Goal: Task Accomplishment & Management: Manage account settings

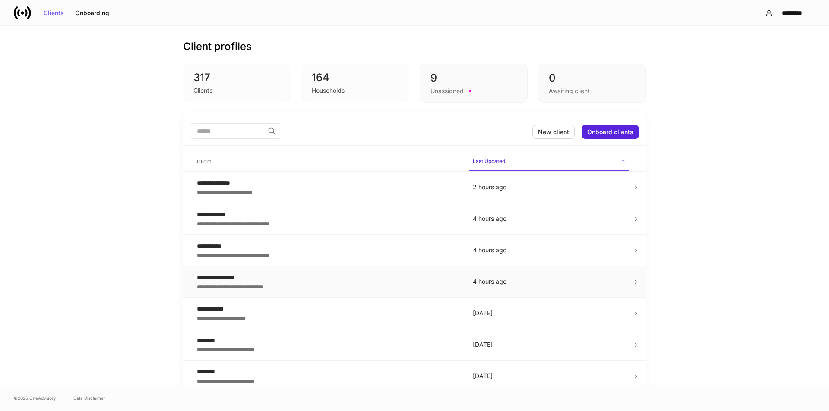
click at [271, 284] on div "**********" at bounding box center [328, 286] width 262 height 9
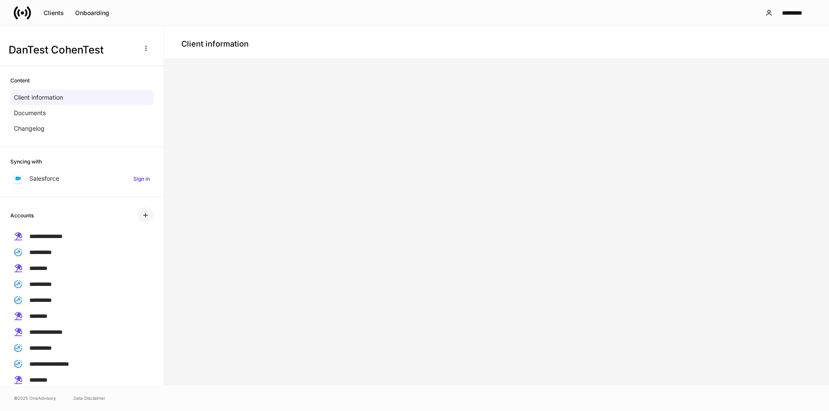
click at [142, 218] on icon "button" at bounding box center [145, 215] width 7 height 7
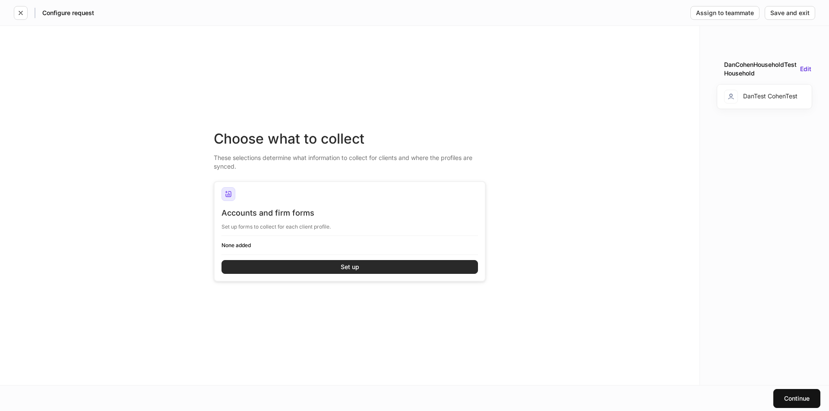
click at [310, 261] on button "Set up" at bounding box center [349, 267] width 256 height 14
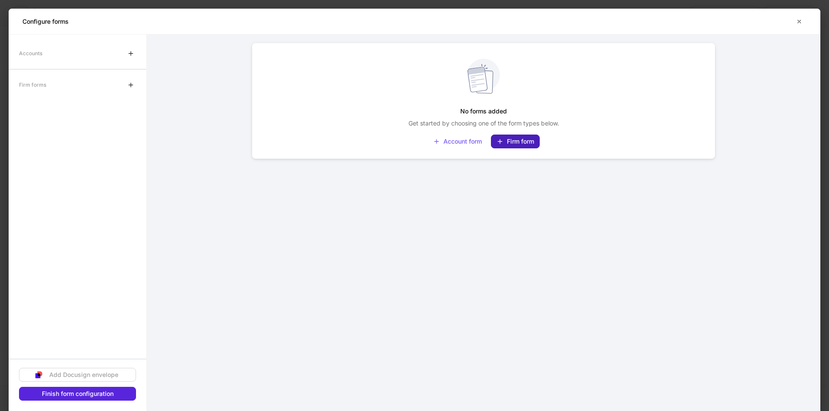
click at [512, 138] on div "Firm form" at bounding box center [515, 141] width 38 height 7
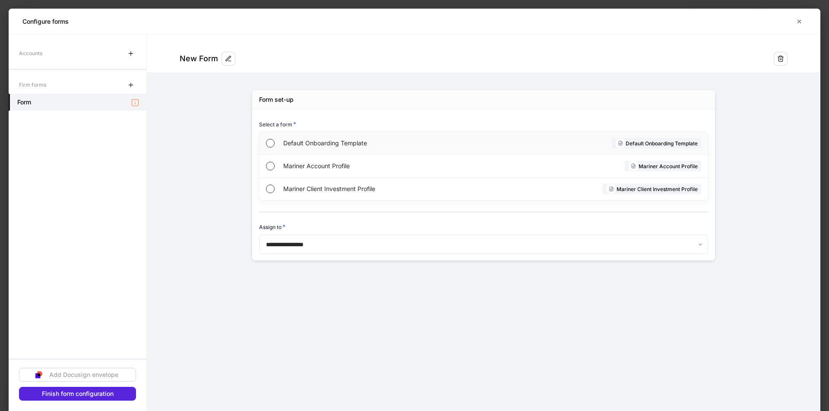
click at [324, 140] on span "Default Onboarding Template" at bounding box center [382, 143] width 199 height 9
click at [130, 86] on icon "button" at bounding box center [130, 85] width 7 height 7
click at [277, 166] on div "Mariner Account Profile Mariner Account Profile" at bounding box center [483, 166] width 449 height 23
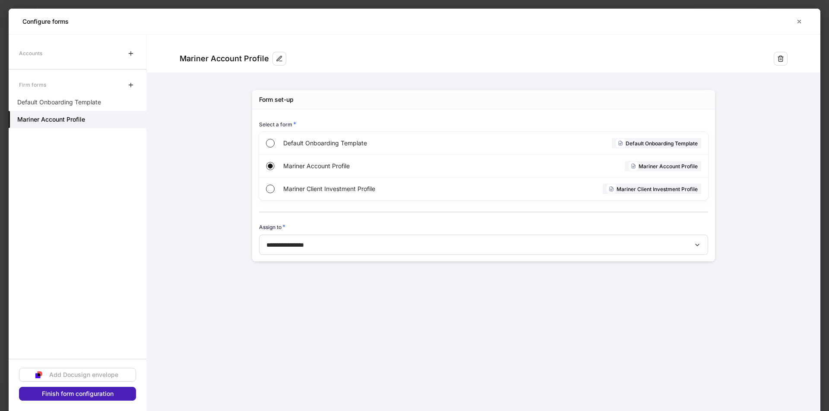
click at [106, 391] on div "Finish form configuration" at bounding box center [78, 394] width 72 height 6
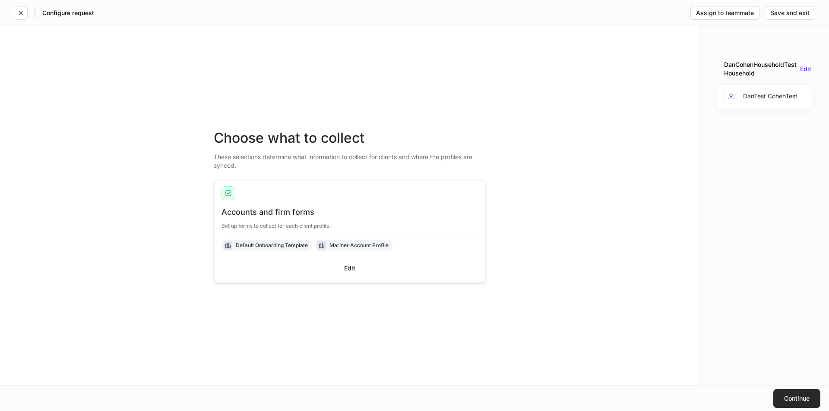
click at [779, 397] on button "Continue" at bounding box center [796, 398] width 47 height 19
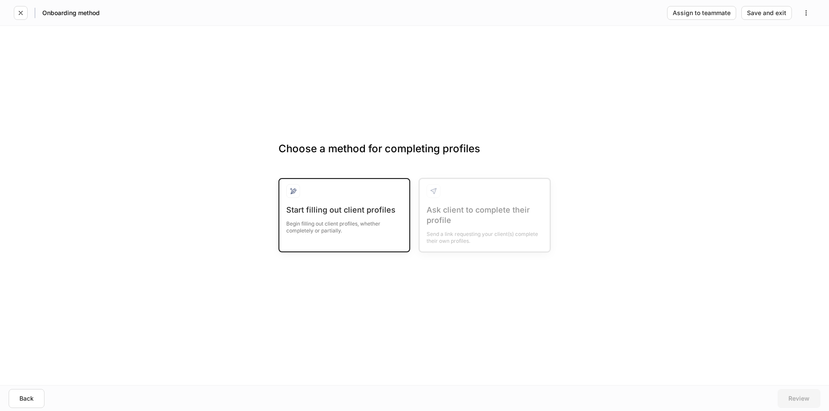
click at [332, 217] on div "Begin filling out client profiles, whether completely or partially." at bounding box center [344, 224] width 116 height 19
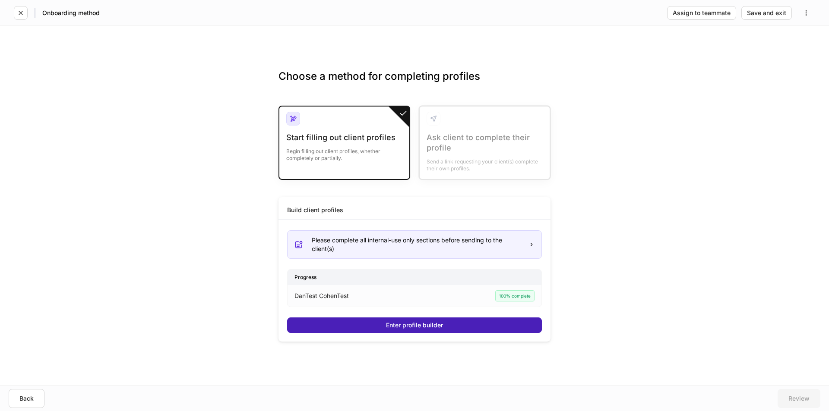
click at [377, 324] on button "Enter profile builder" at bounding box center [414, 326] width 255 height 16
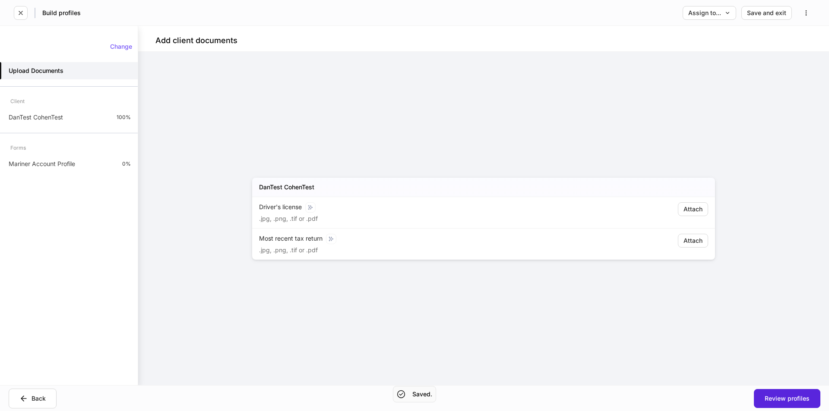
click at [196, 171] on div "DanTest CohenTest Driver's license .jpg, .png, .tif or .pdf Attach Most recent …" at bounding box center [483, 219] width 691 height 334
click at [67, 164] on p "Mariner Account Profile" at bounding box center [42, 164] width 66 height 9
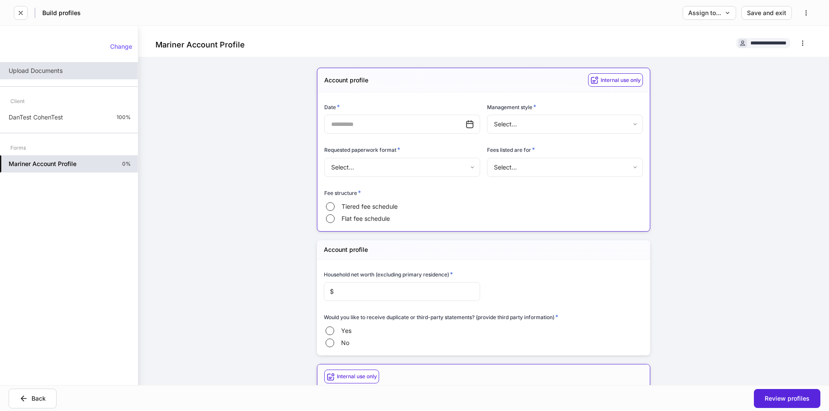
click at [53, 72] on p "Upload Documents" at bounding box center [36, 70] width 54 height 9
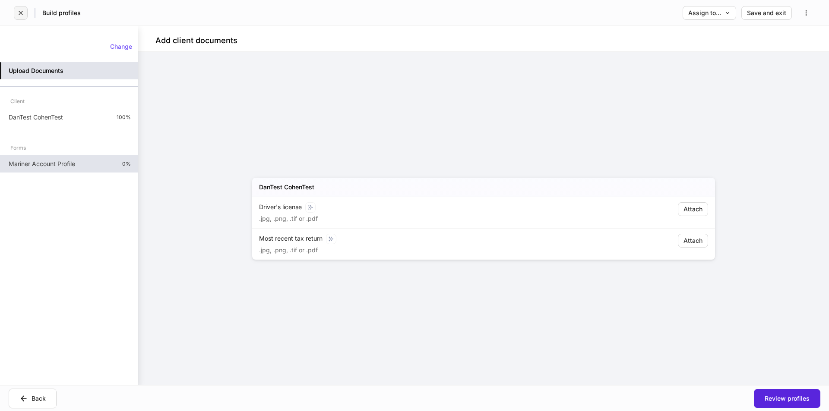
click at [22, 13] on icon "button" at bounding box center [20, 12] width 7 height 7
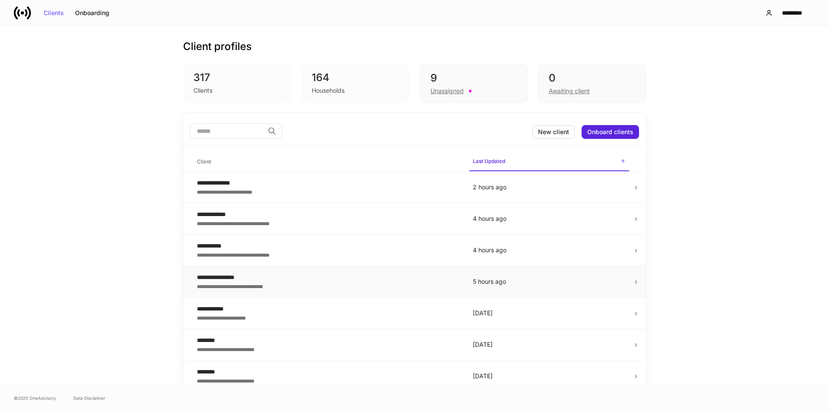
click at [264, 280] on div "**********" at bounding box center [328, 277] width 262 height 9
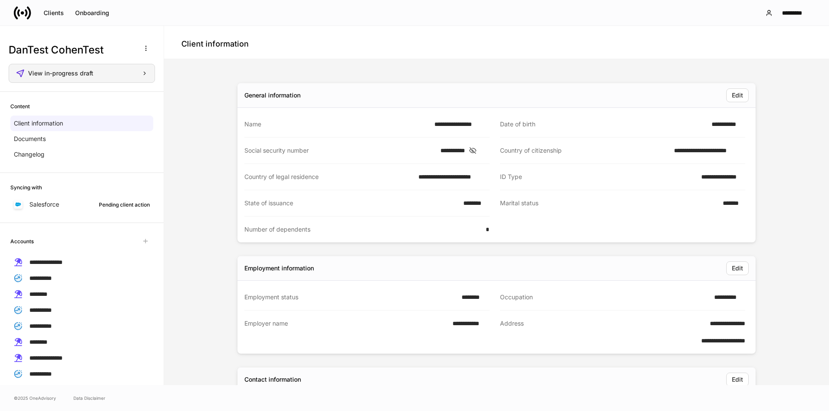
click at [120, 76] on div "View in-progress draft" at bounding box center [82, 73] width 132 height 9
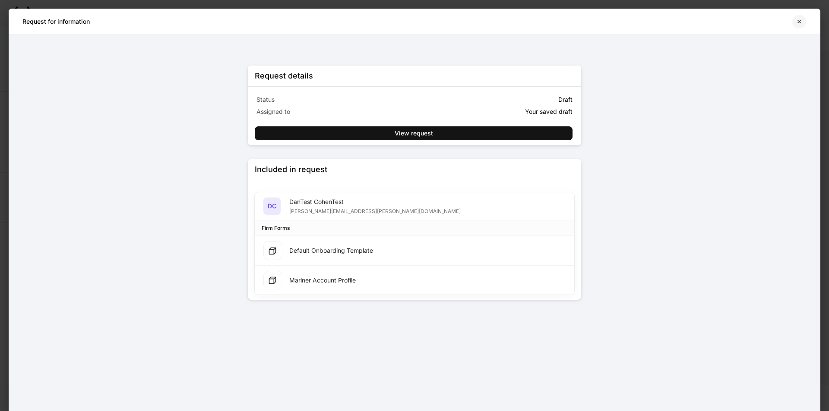
click at [796, 20] on icon "button" at bounding box center [799, 21] width 7 height 7
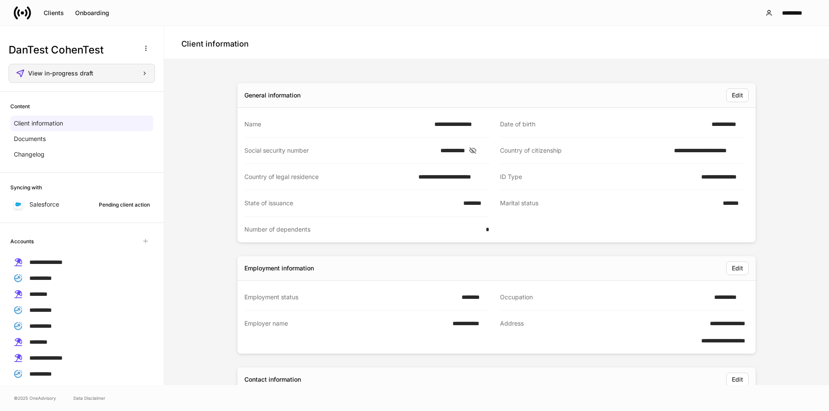
click at [126, 77] on div "View in-progress draft" at bounding box center [82, 73] width 132 height 9
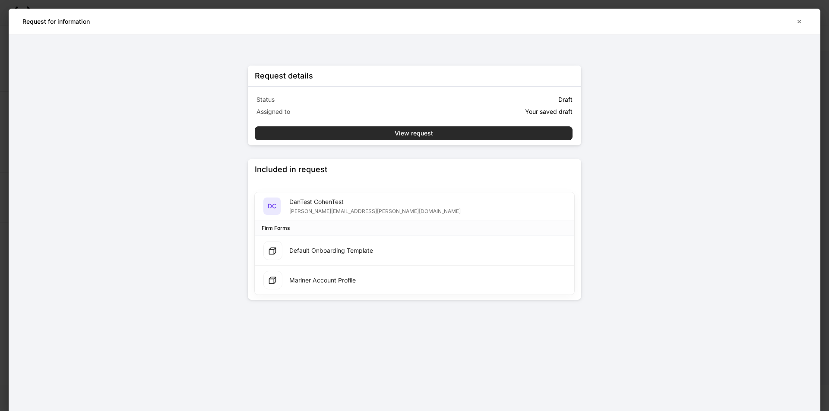
click at [398, 133] on div "View request" at bounding box center [414, 133] width 38 height 6
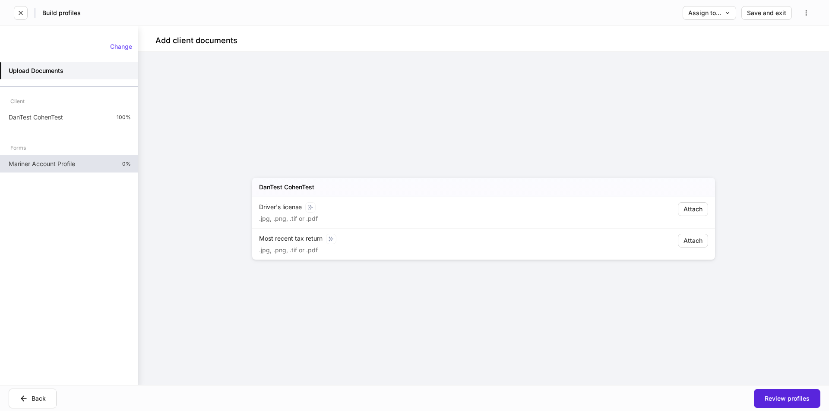
click at [61, 160] on p "Mariner Account Profile" at bounding box center [42, 164] width 66 height 9
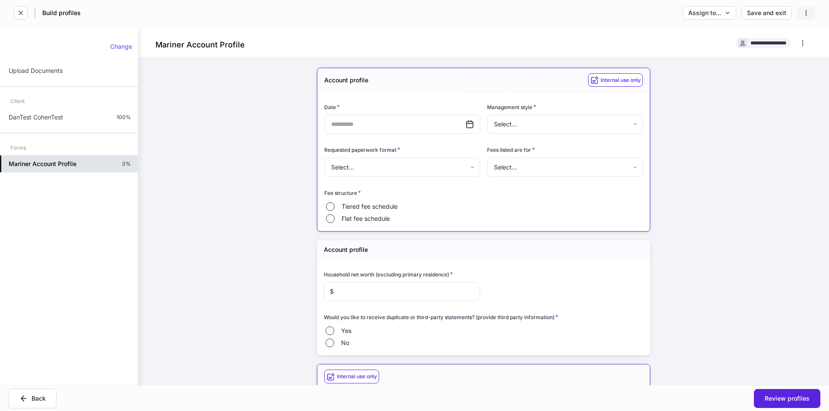
click at [806, 12] on icon "button" at bounding box center [806, 12] width 7 height 7
click at [786, 34] on p "Delete request" at bounding box center [786, 33] width 41 height 9
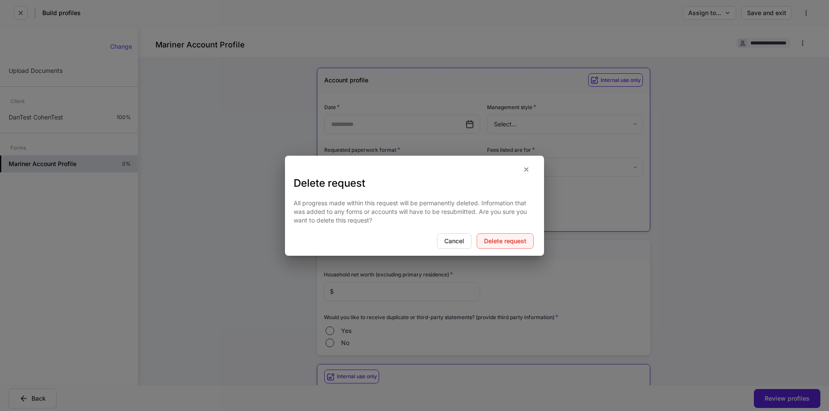
click at [510, 243] on div "Delete request" at bounding box center [505, 241] width 42 height 6
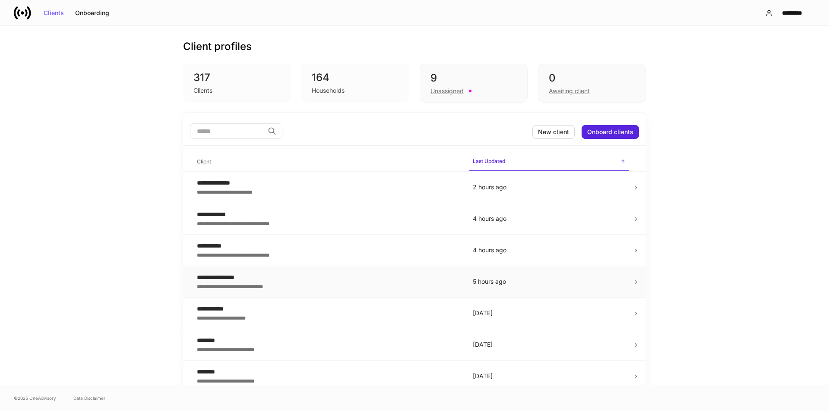
click at [254, 278] on div "**********" at bounding box center [328, 277] width 262 height 9
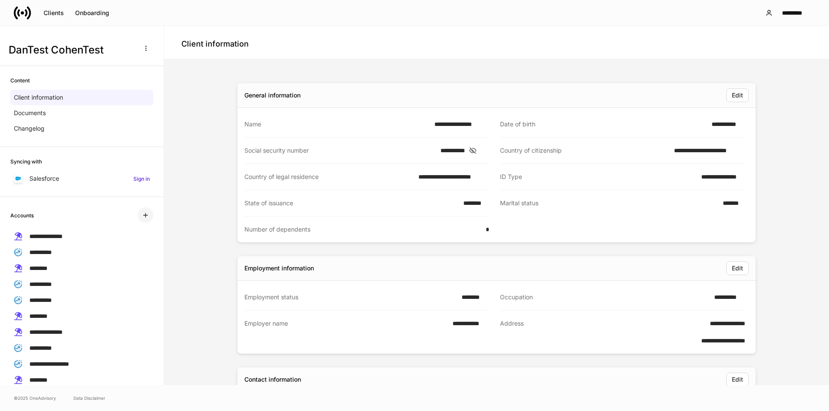
click at [142, 215] on icon "button" at bounding box center [145, 215] width 7 height 7
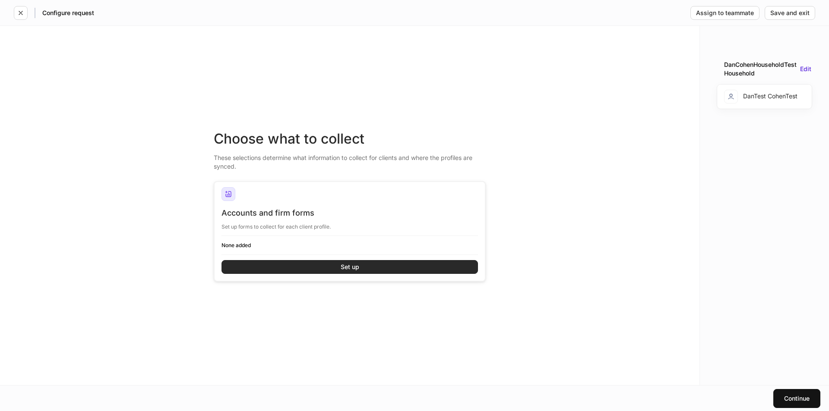
click at [289, 269] on button "Set up" at bounding box center [349, 267] width 256 height 14
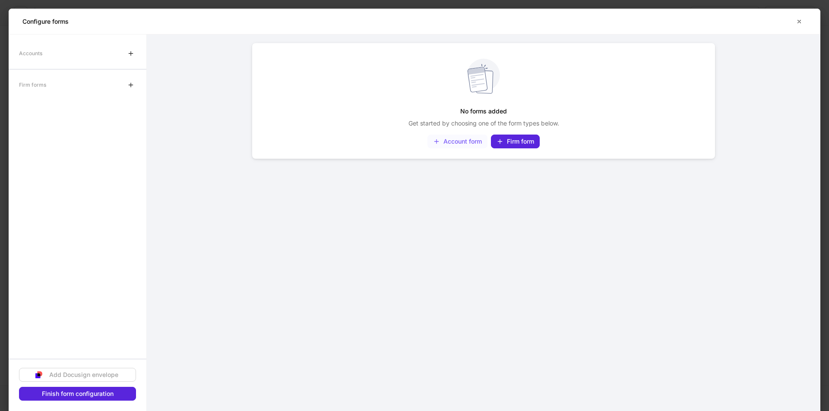
click at [464, 142] on div "Account form" at bounding box center [457, 141] width 49 height 7
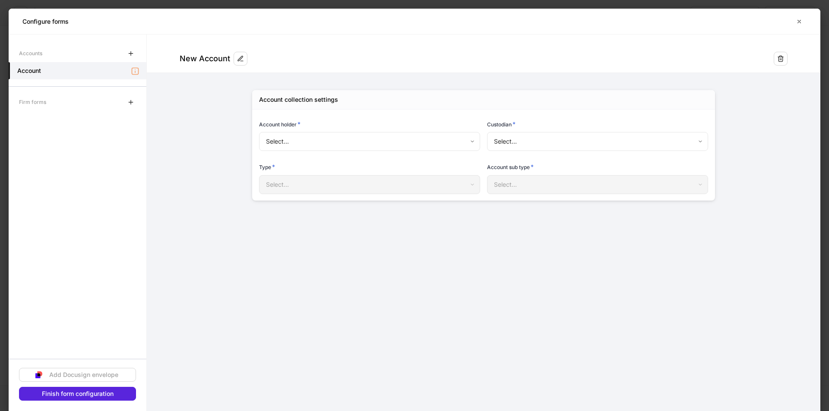
type input "**********"
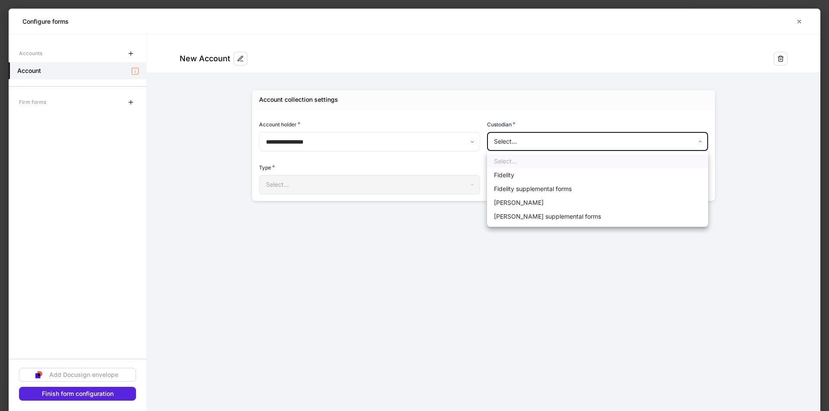
click at [505, 138] on body "**********" at bounding box center [414, 205] width 829 height 411
click at [780, 61] on div at bounding box center [414, 205] width 829 height 411
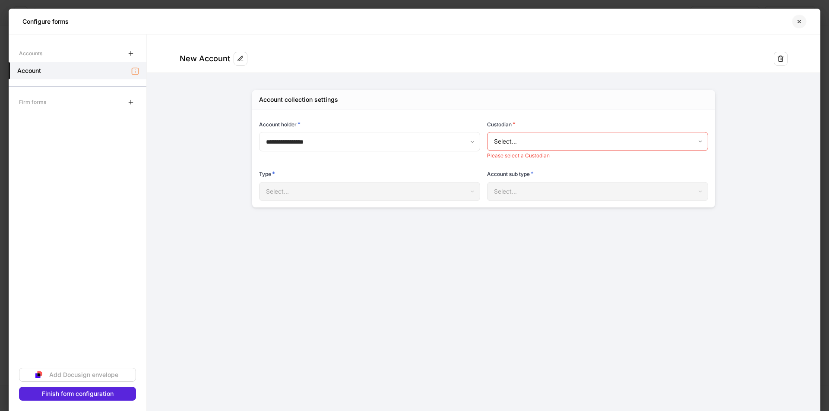
click at [798, 19] on icon "button" at bounding box center [799, 21] width 7 height 7
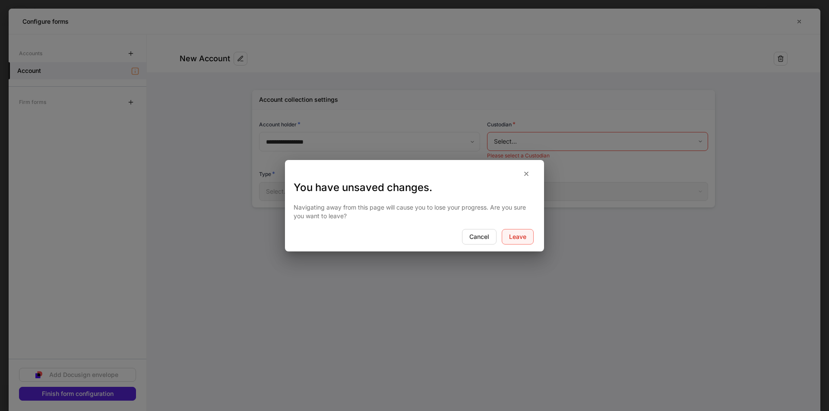
click at [517, 236] on div "Leave" at bounding box center [517, 237] width 17 height 6
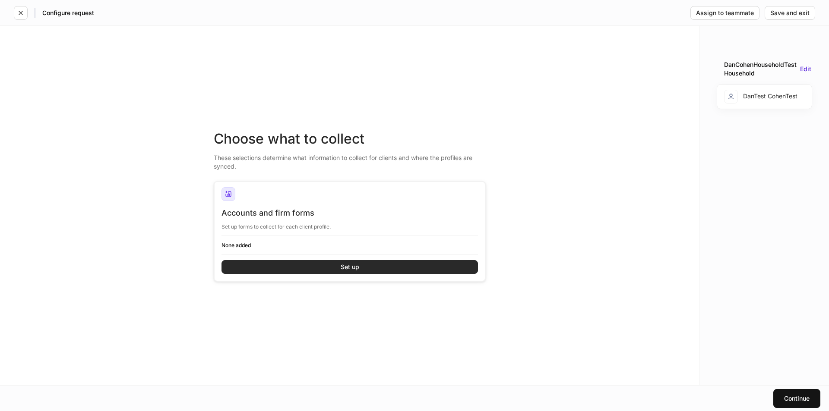
click at [320, 264] on button "Set up" at bounding box center [349, 267] width 256 height 14
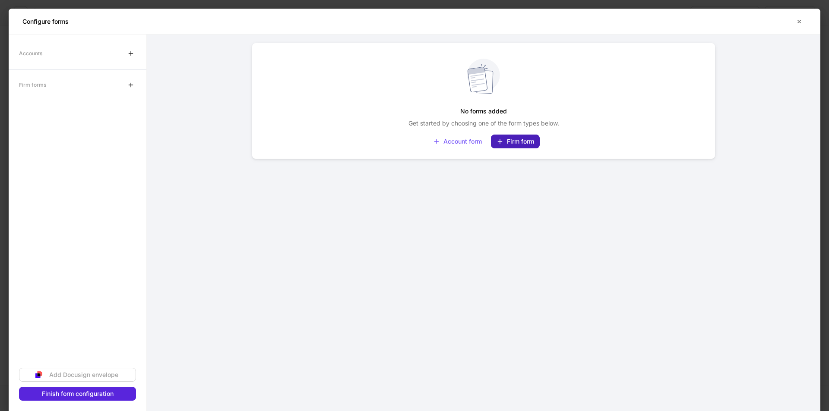
click at [515, 142] on div "Firm form" at bounding box center [515, 141] width 38 height 7
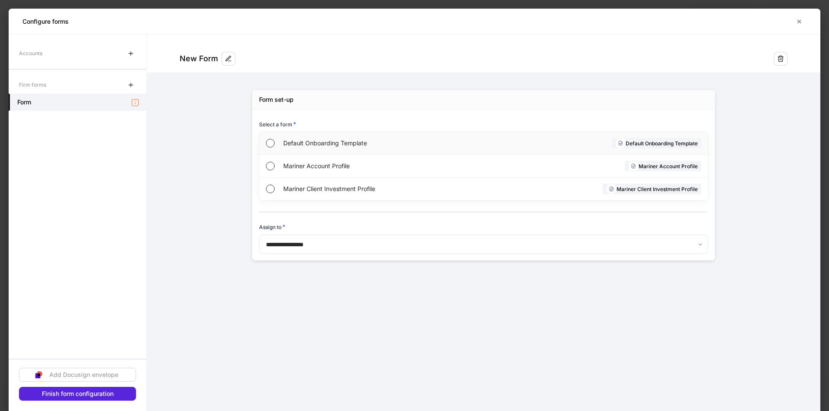
click at [309, 144] on span "Default Onboarding Template" at bounding box center [382, 143] width 199 height 9
click at [307, 162] on span "Mariner Account Profile" at bounding box center [381, 166] width 197 height 9
click at [314, 141] on span "Default Onboarding Template" at bounding box center [382, 143] width 199 height 9
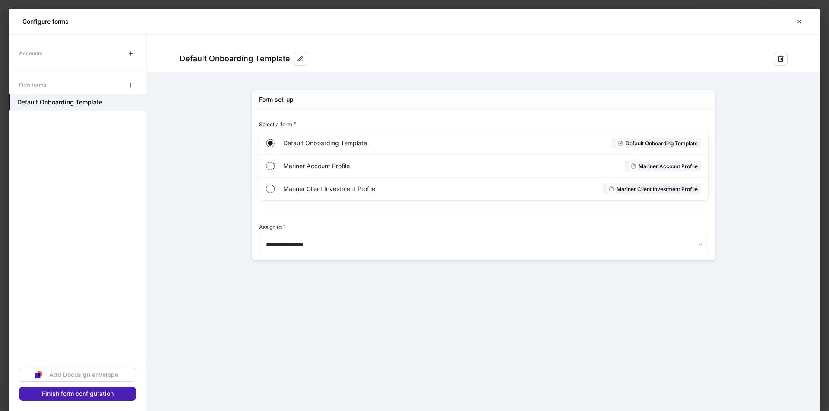
click at [95, 393] on div "Finish form configuration" at bounding box center [78, 394] width 72 height 6
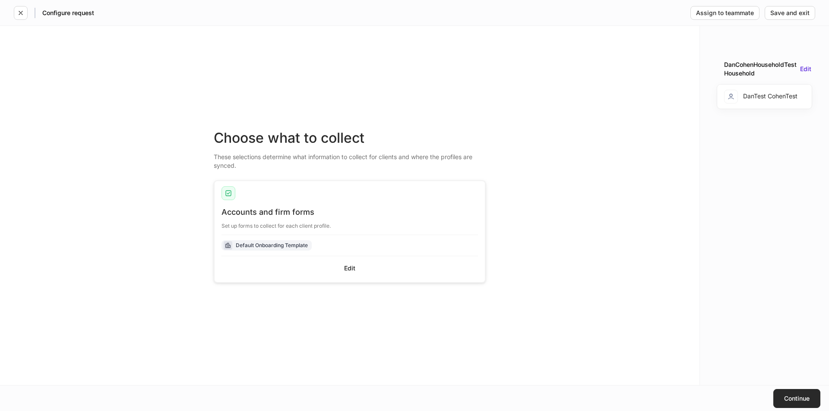
click at [777, 395] on button "Continue" at bounding box center [796, 398] width 47 height 19
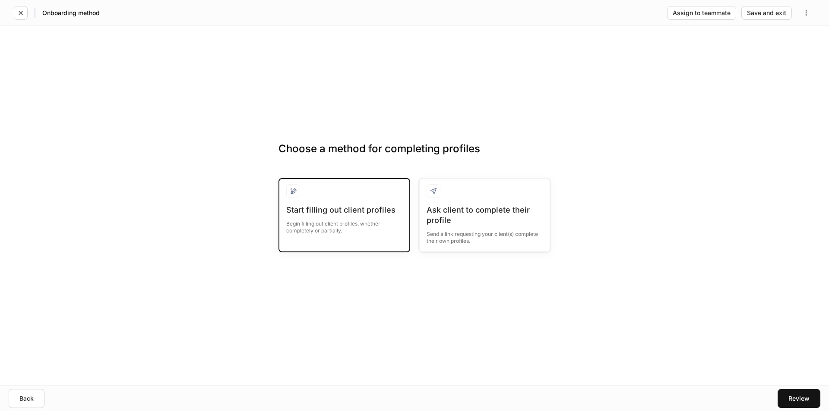
click at [322, 208] on div "Start filling out client profiles" at bounding box center [344, 210] width 116 height 10
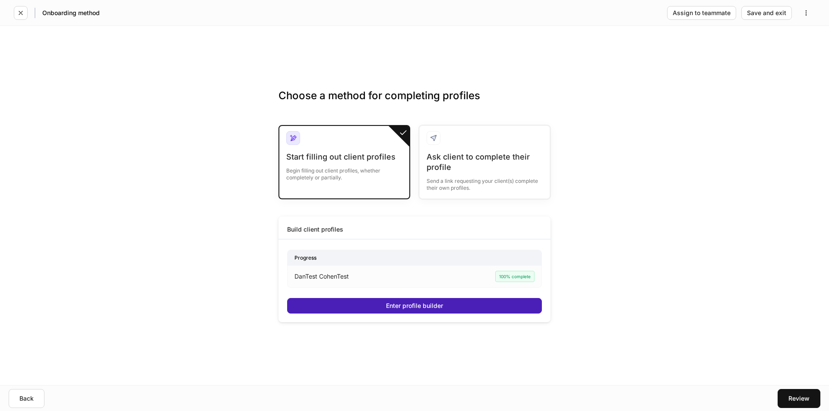
click at [350, 306] on button "Enter profile builder" at bounding box center [414, 306] width 255 height 16
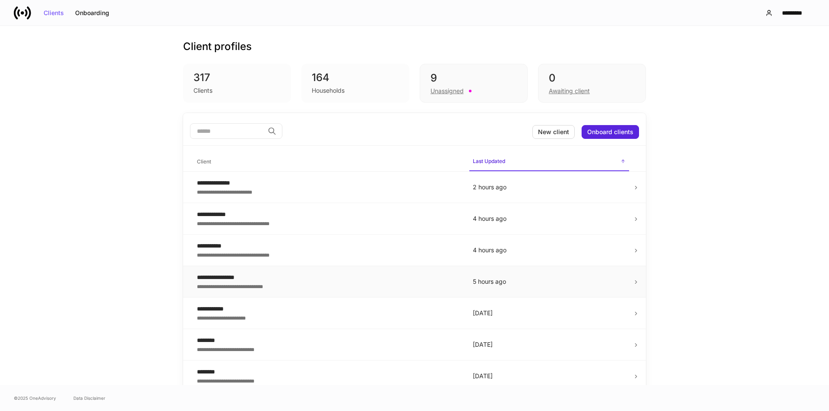
click at [289, 276] on div "**********" at bounding box center [328, 277] width 262 height 9
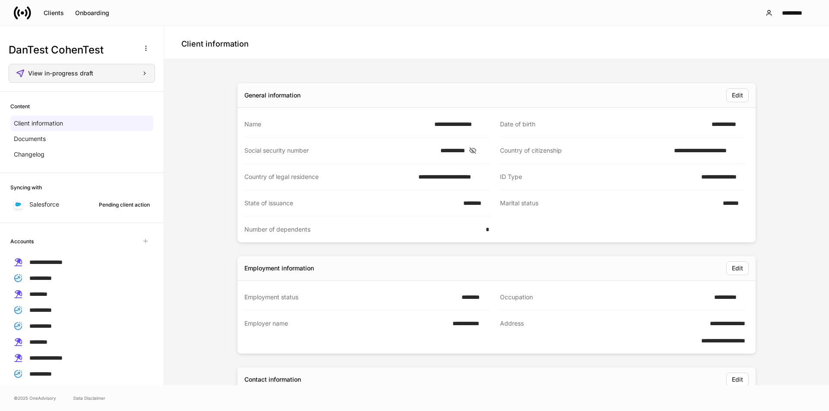
click at [104, 73] on div "View in-progress draft" at bounding box center [88, 73] width 120 height 6
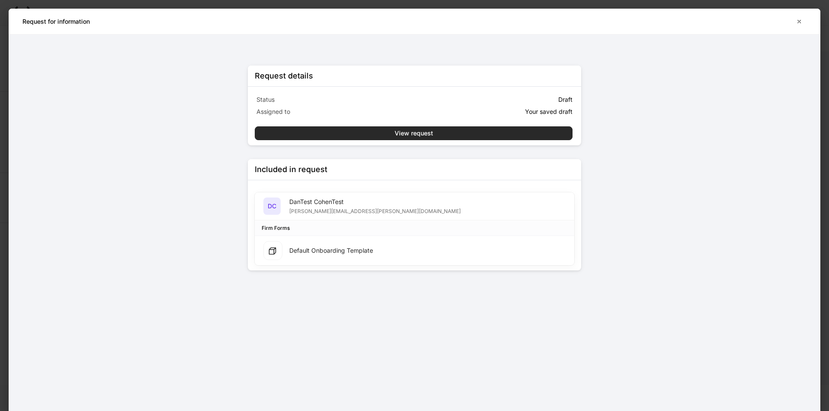
click at [469, 138] on button "View request" at bounding box center [414, 133] width 318 height 14
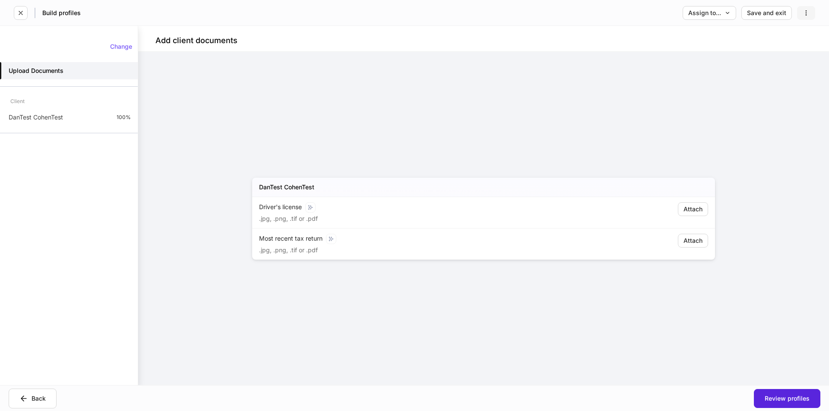
click at [809, 13] on icon "button" at bounding box center [806, 12] width 7 height 7
click at [778, 35] on p "Delete request" at bounding box center [786, 33] width 41 height 9
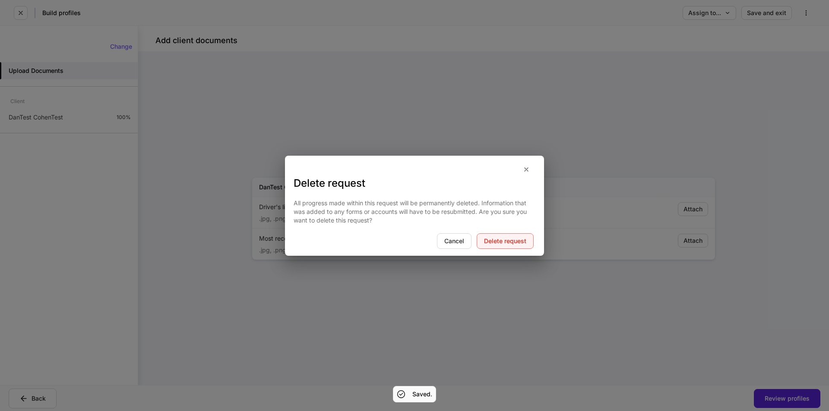
click at [497, 242] on div "Delete request" at bounding box center [505, 241] width 42 height 6
